Goal: Obtain resource: Obtain resource

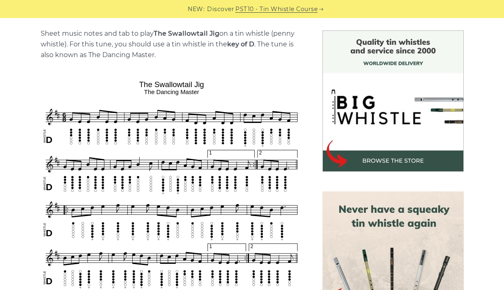
scroll to position [178, 0]
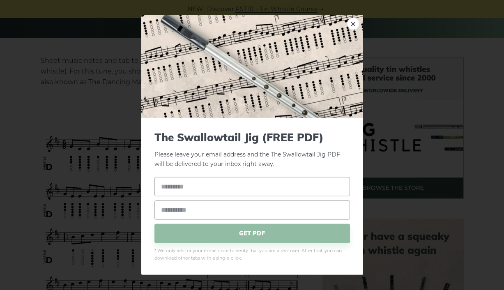
drag, startPoint x: 214, startPoint y: 180, endPoint x: 116, endPoint y: 131, distance: 108.8
click at [116, 131] on div "× The Swallowtail Jig (FREE PDF) Please leave your email address and the The Sw…" at bounding box center [252, 145] width 504 height 290
click at [351, 23] on link "×" at bounding box center [353, 24] width 12 height 12
drag, startPoint x: 123, startPoint y: 143, endPoint x: 104, endPoint y: 113, distance: 35.5
click at [104, 113] on div "× The Swallowtail Jig (FREE PDF) Please leave your email address and the The Sw…" at bounding box center [252, 145] width 504 height 290
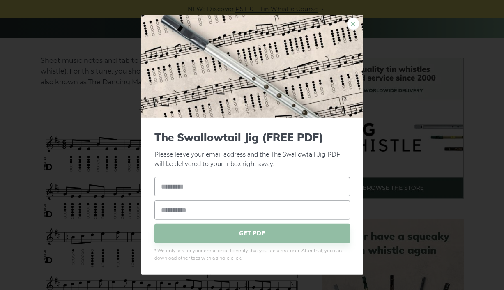
click at [353, 21] on link "×" at bounding box center [353, 24] width 12 height 12
drag, startPoint x: 160, startPoint y: 173, endPoint x: 350, endPoint y: 23, distance: 241.6
click at [350, 23] on link "×" at bounding box center [353, 24] width 12 height 12
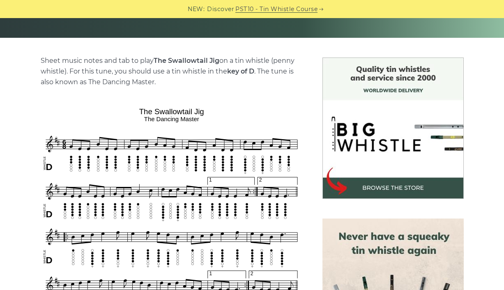
drag, startPoint x: 140, startPoint y: 102, endPoint x: 139, endPoint y: 137, distance: 35.4
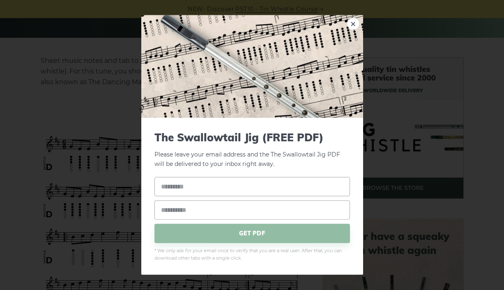
drag, startPoint x: 140, startPoint y: 111, endPoint x: 141, endPoint y: 134, distance: 22.6
click at [141, 137] on div "The Swallowtail Jig (FREE PDF) Please leave your email address and the The Swal…" at bounding box center [252, 196] width 222 height 157
click at [355, 22] on link "×" at bounding box center [353, 24] width 12 height 12
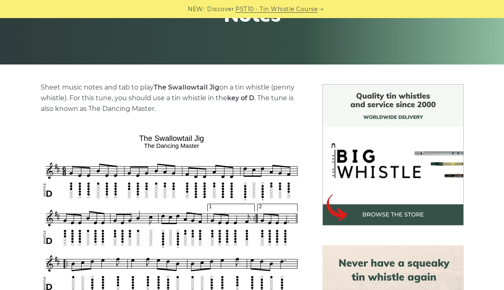
scroll to position [150, 0]
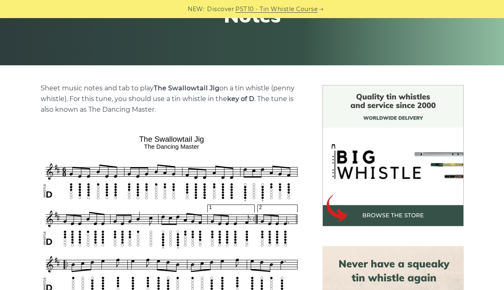
click at [135, 89] on p "Sheet music notes and tab to play The Swallowtail Jig on a tin whistle ([PERSON…" at bounding box center [172, 99] width 262 height 32
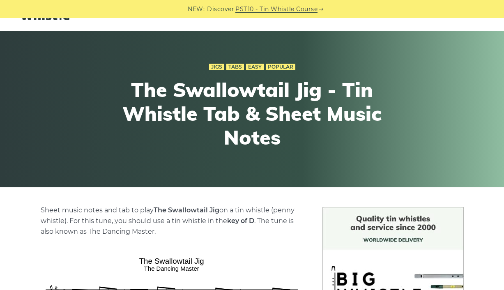
scroll to position [14, 0]
